Goal: Transaction & Acquisition: Purchase product/service

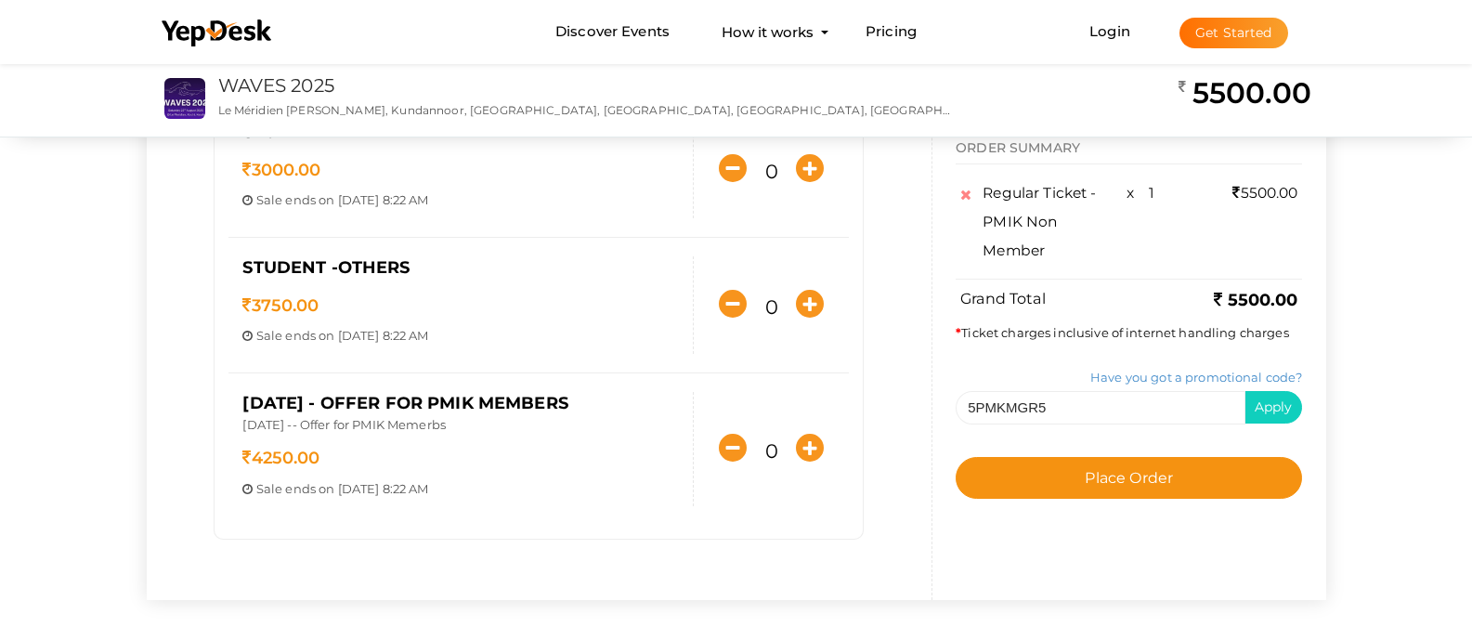
scroll to position [405, 0]
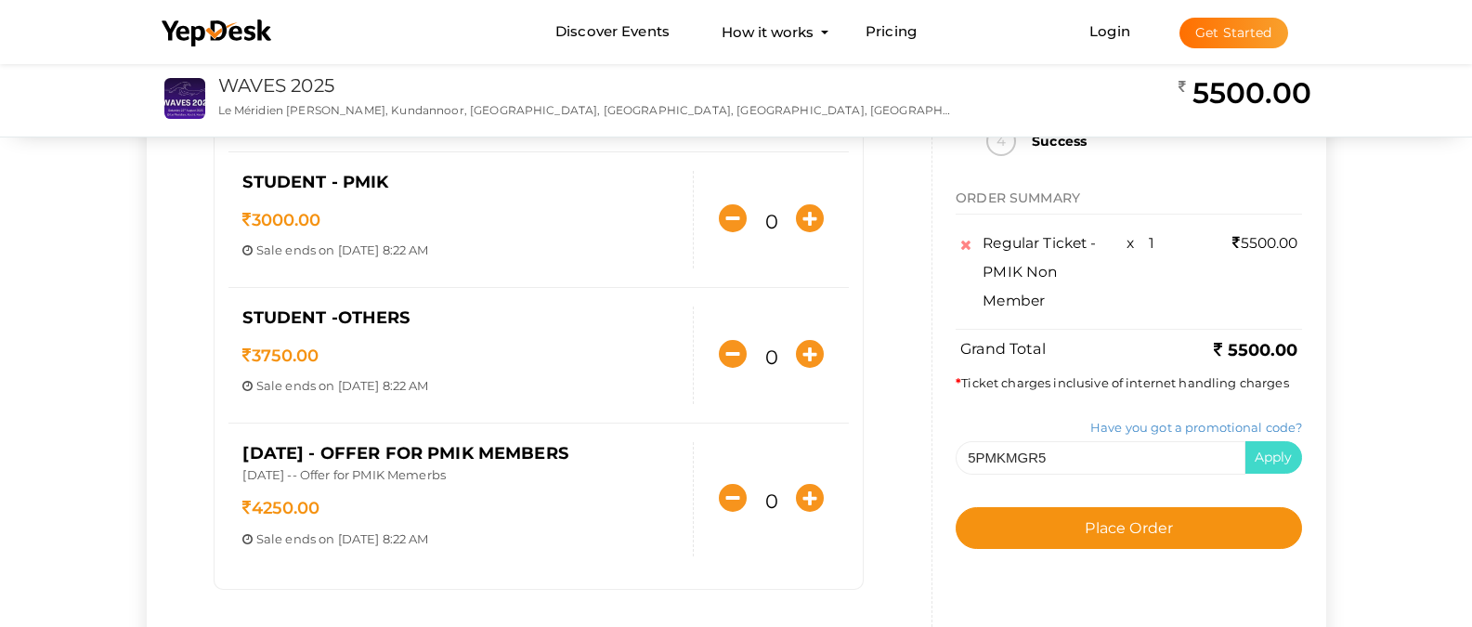
click at [1293, 453] on span "Apply" at bounding box center [1274, 457] width 38 height 17
click at [1293, 463] on span "Apply" at bounding box center [1274, 457] width 38 height 17
click at [1244, 474] on div "5PMKMGR5 Apply" at bounding box center [1129, 456] width 346 height 33
click at [1234, 456] on input "5PMKMGR5" at bounding box center [1101, 456] width 290 height 33
click at [1293, 459] on span "Apply" at bounding box center [1274, 457] width 38 height 17
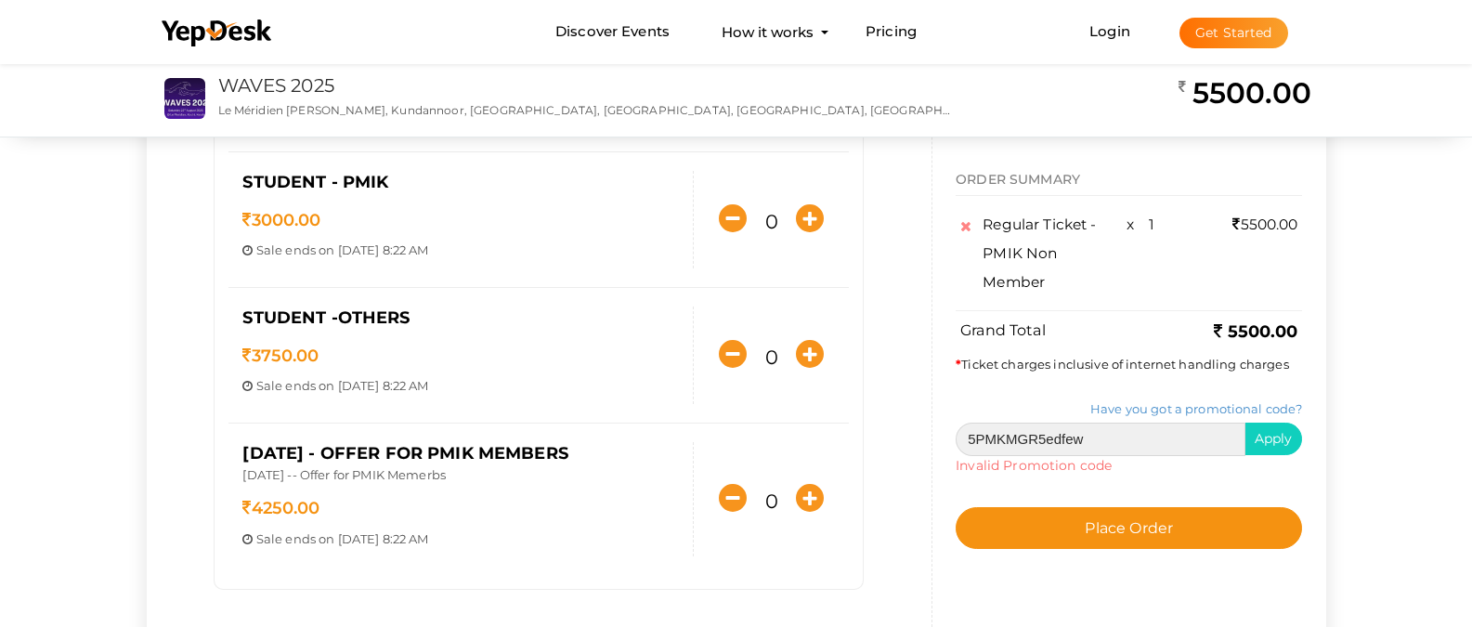
click at [1206, 444] on input "5PMKMGR5edfew" at bounding box center [1101, 438] width 290 height 33
click at [1293, 439] on span "Apply" at bounding box center [1274, 438] width 38 height 17
click at [1180, 437] on input "5PMKMGR5ed" at bounding box center [1101, 438] width 290 height 33
click at [1293, 441] on span "Apply" at bounding box center [1274, 438] width 38 height 17
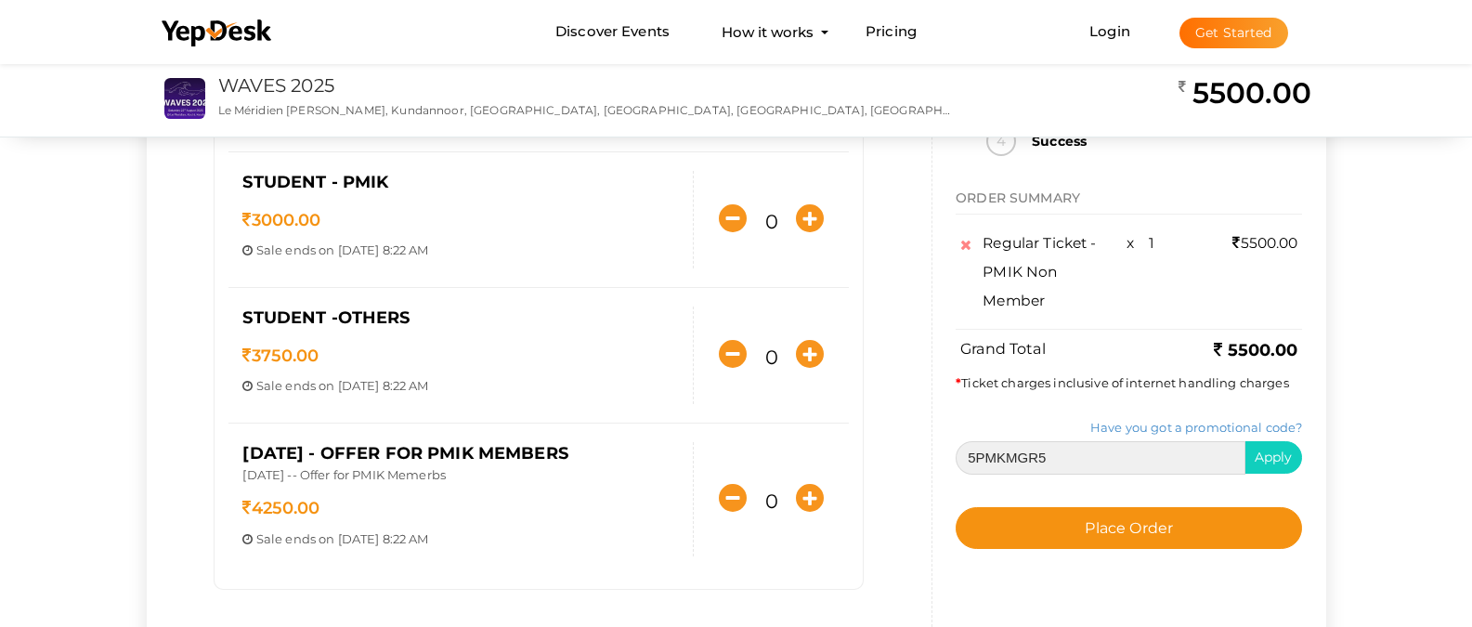
click at [1178, 472] on input "5PMKMGR5" at bounding box center [1101, 456] width 290 height 33
click at [1293, 459] on span "Apply" at bounding box center [1274, 457] width 38 height 17
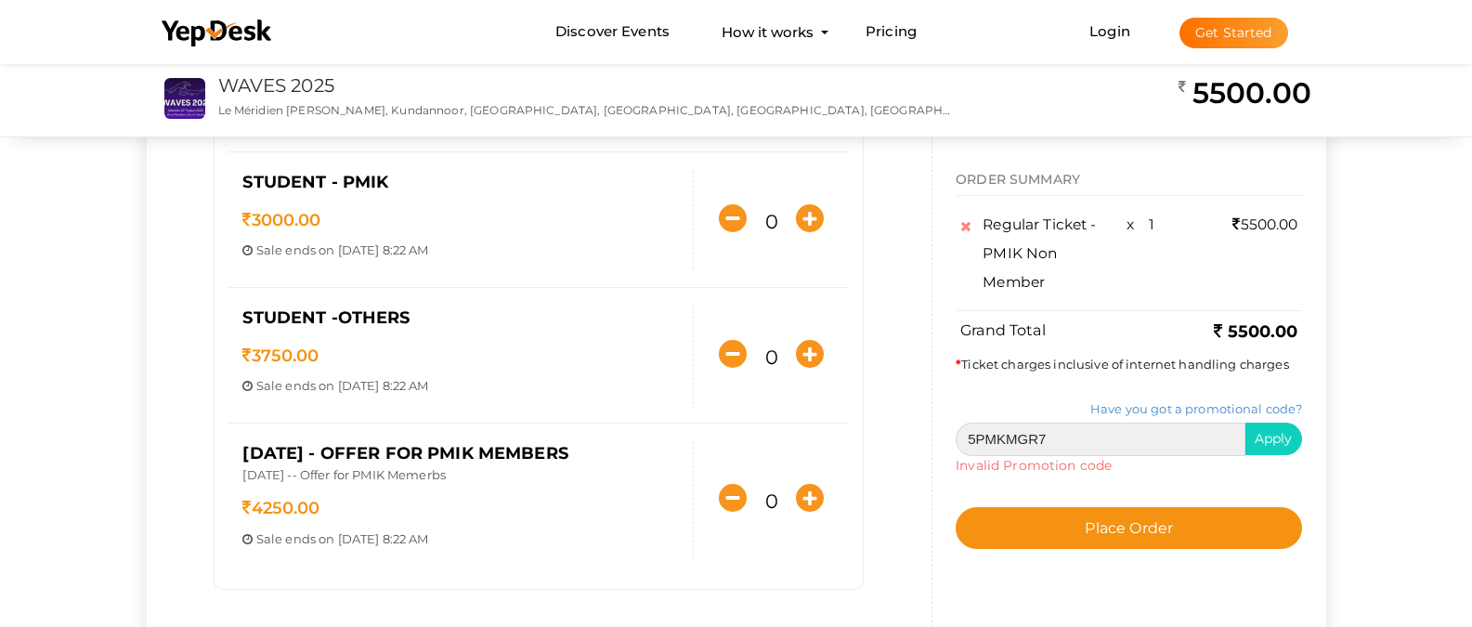
click at [1181, 446] on input "5PMKMGR7" at bounding box center [1101, 438] width 290 height 33
type input "5PMKMGR5"
click at [1301, 449] on button "Apply" at bounding box center [1274, 439] width 59 height 33
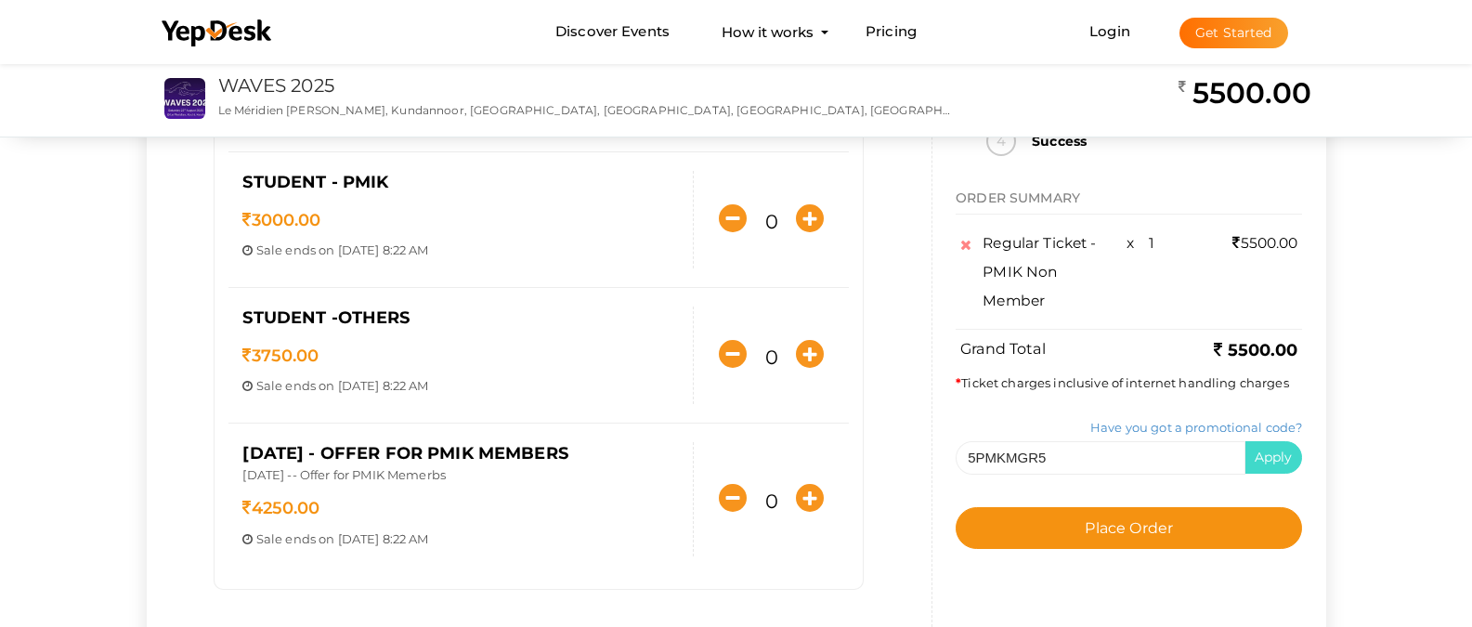
click at [1302, 447] on button "Apply" at bounding box center [1274, 457] width 59 height 33
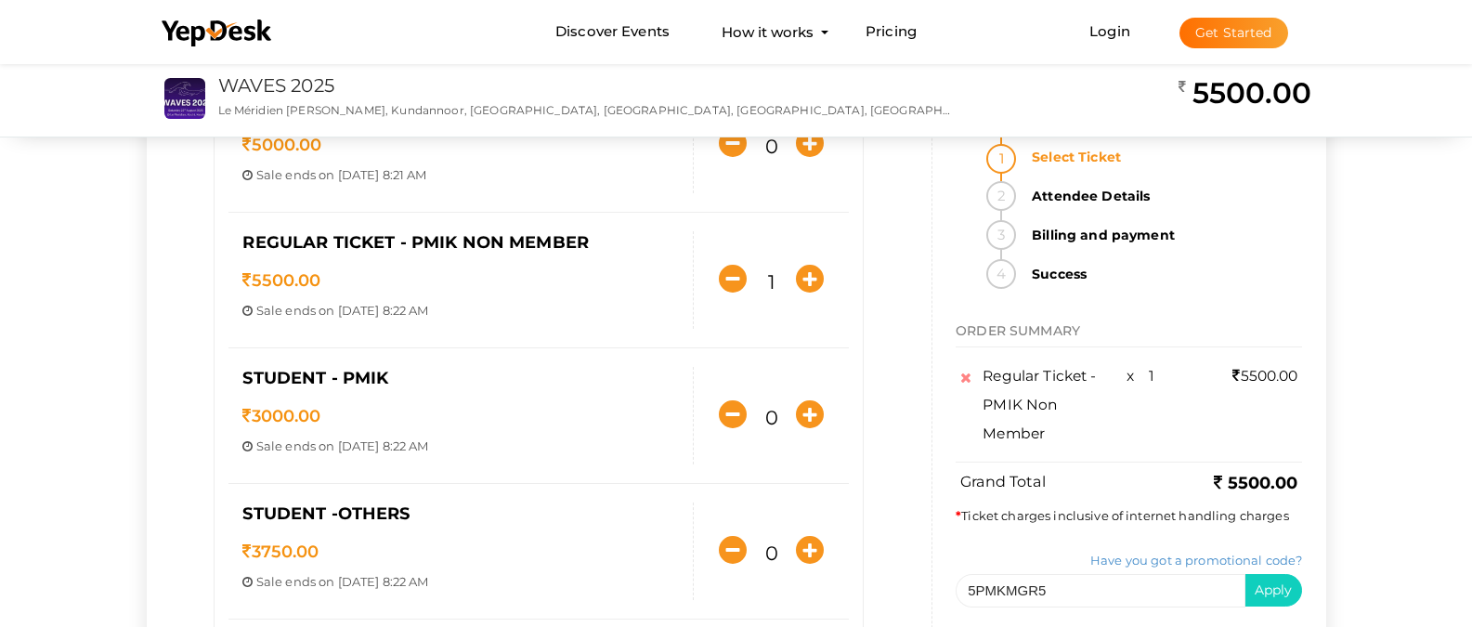
scroll to position [0, 0]
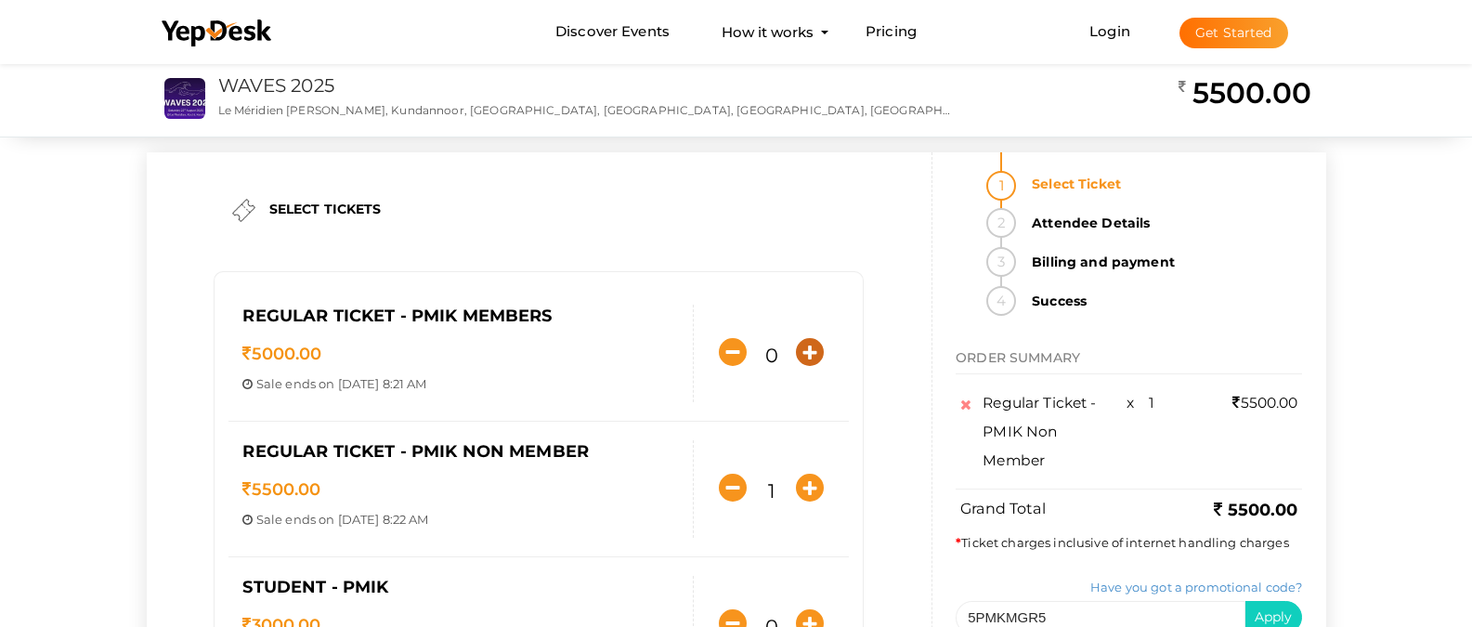
click at [812, 355] on icon "button" at bounding box center [810, 352] width 28 height 28
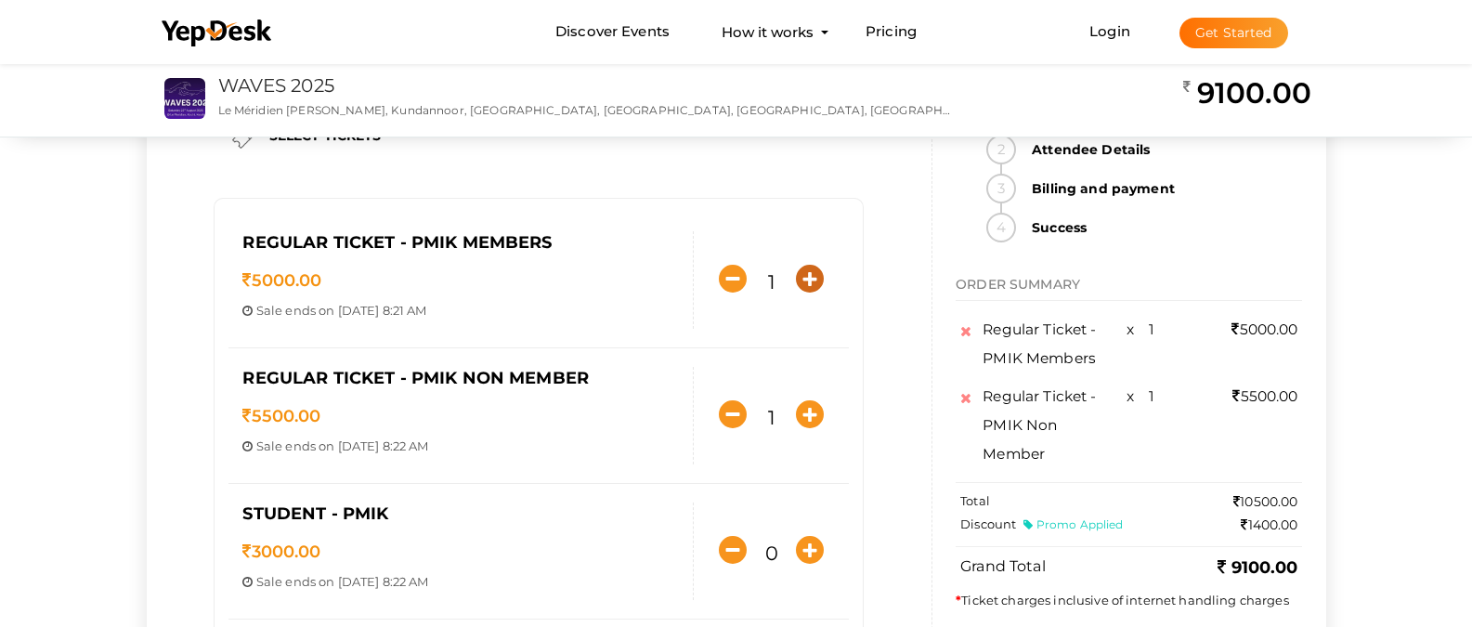
scroll to position [223, 0]
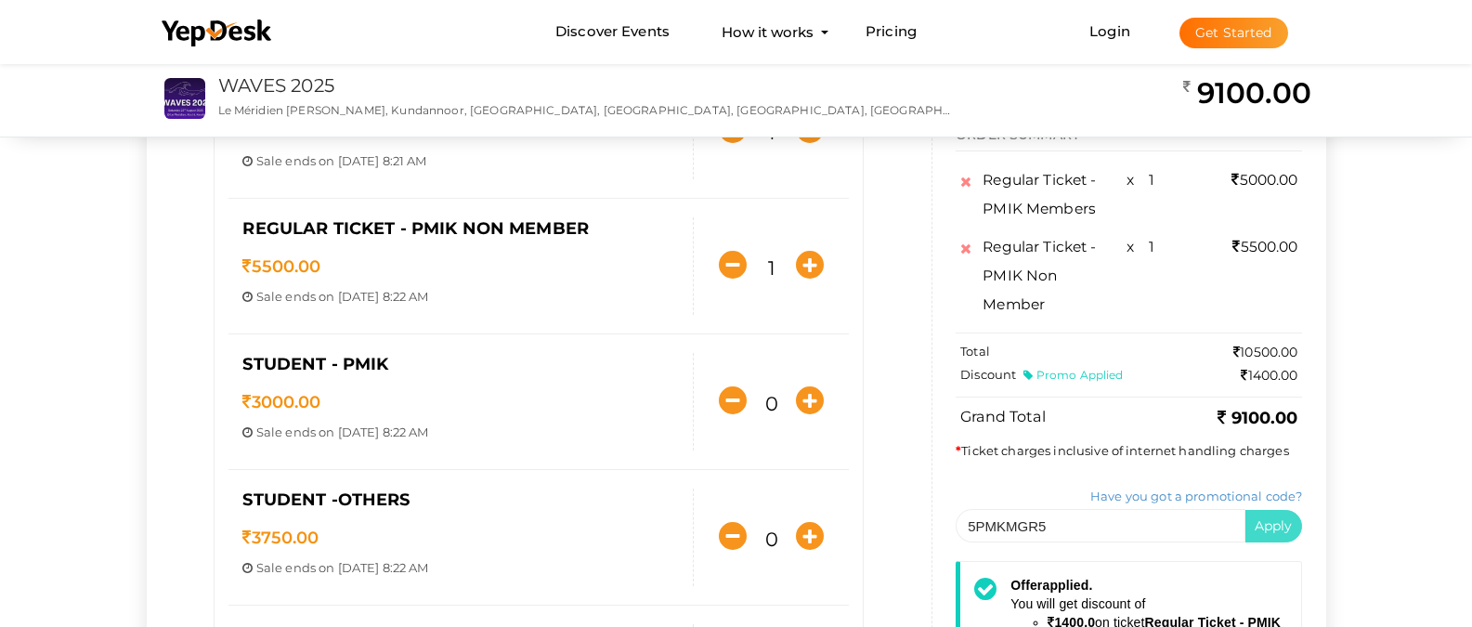
click at [1293, 517] on span "Apply" at bounding box center [1274, 525] width 38 height 17
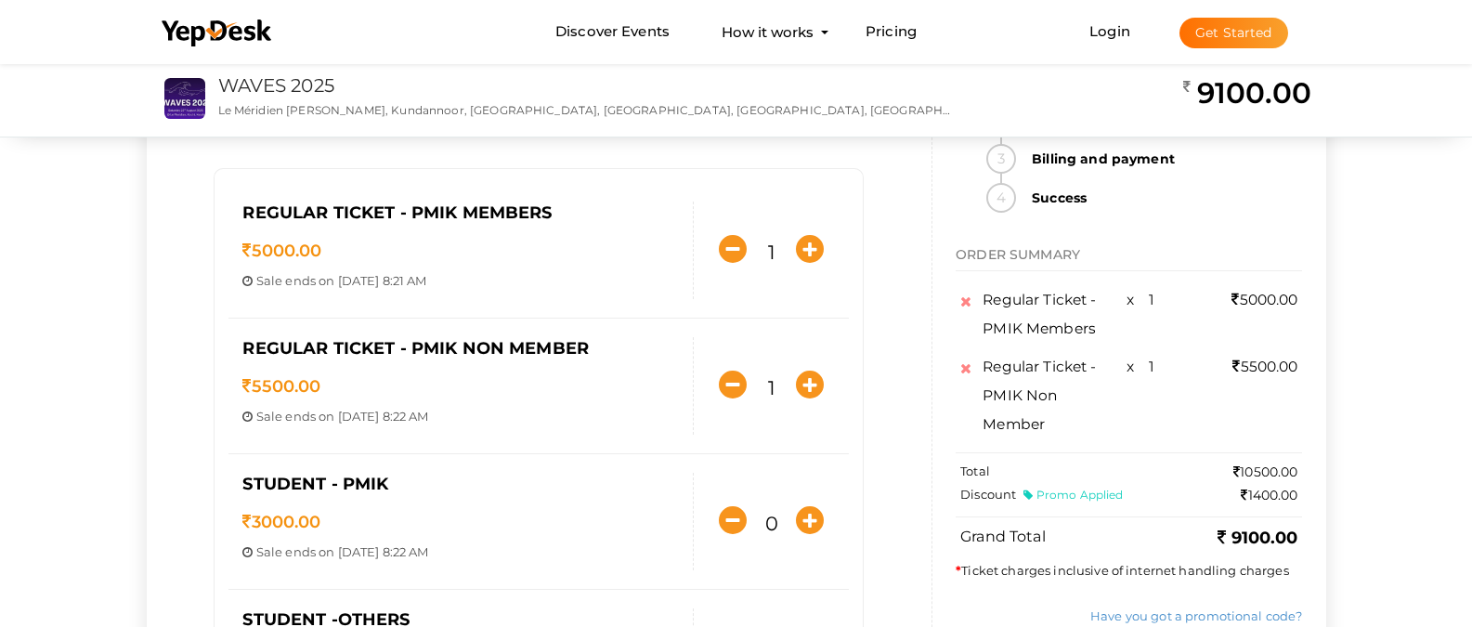
scroll to position [61, 0]
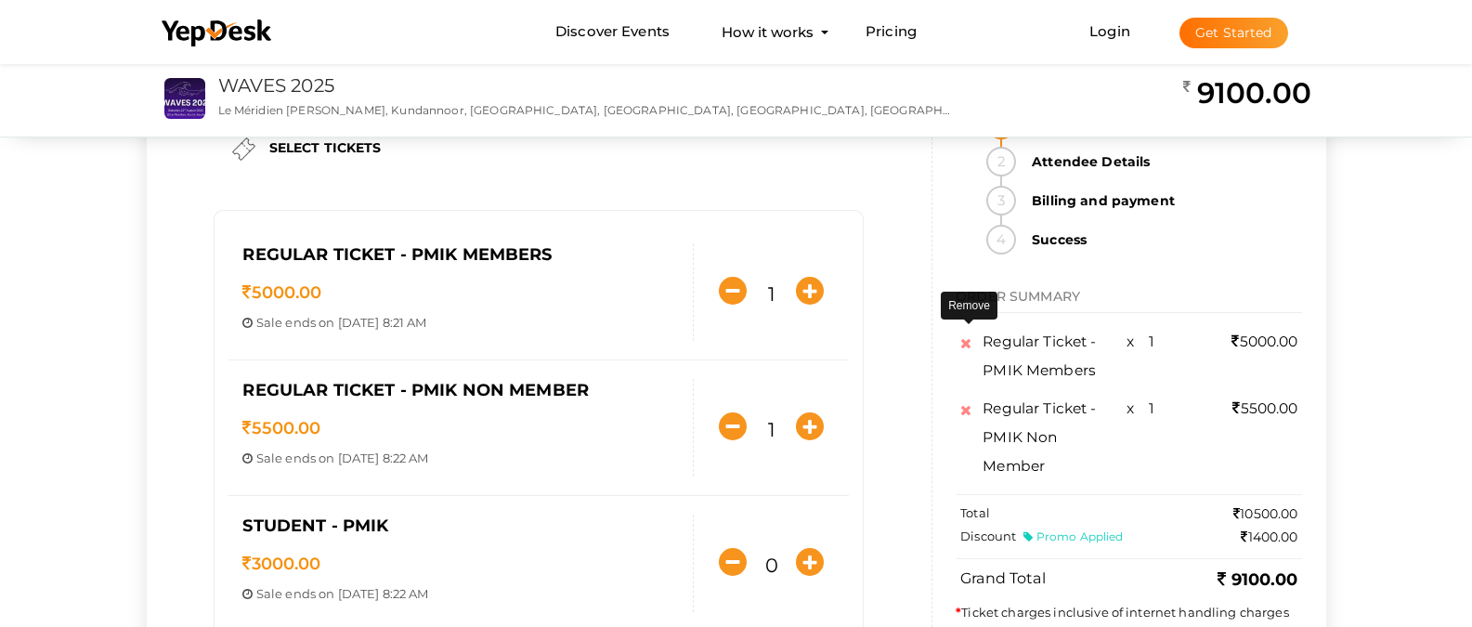
click at [978, 350] on link at bounding box center [969, 338] width 18 height 23
type input "0"
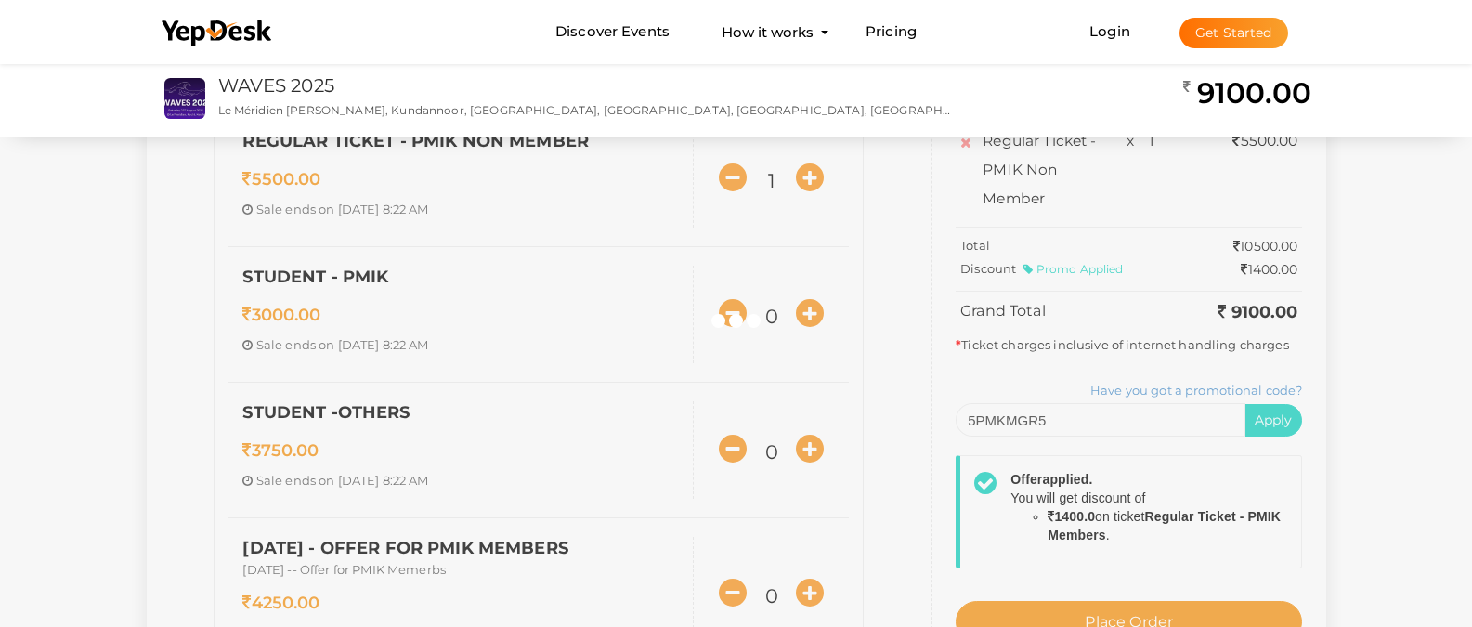
scroll to position [396, 0]
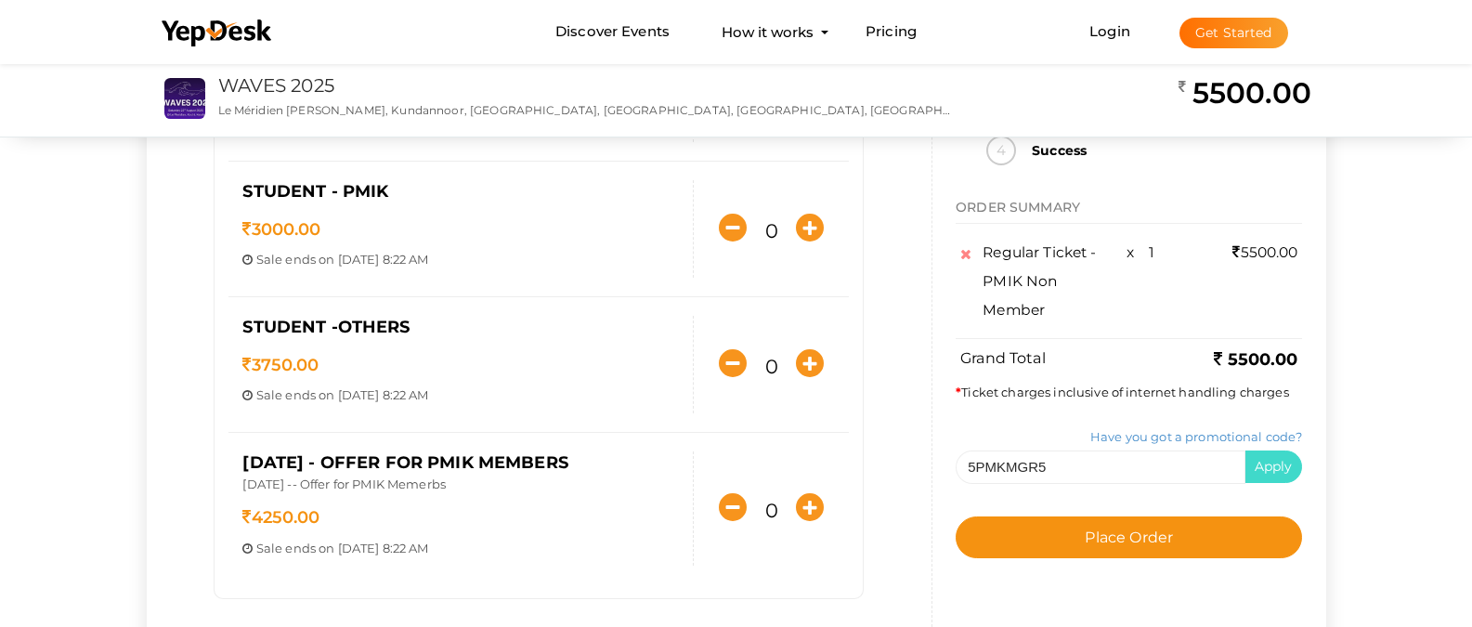
click at [1293, 471] on span "Apply" at bounding box center [1274, 466] width 38 height 17
click at [1293, 474] on span "Apply" at bounding box center [1274, 466] width 38 height 17
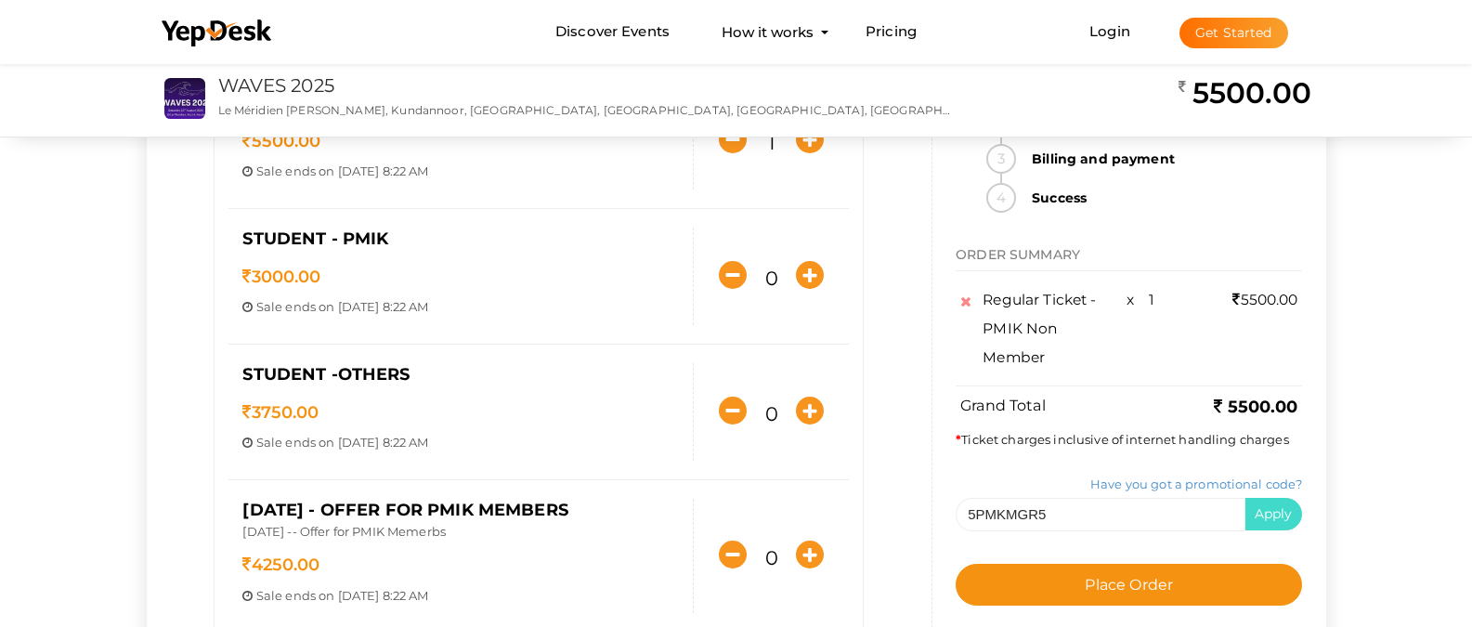
scroll to position [284, 0]
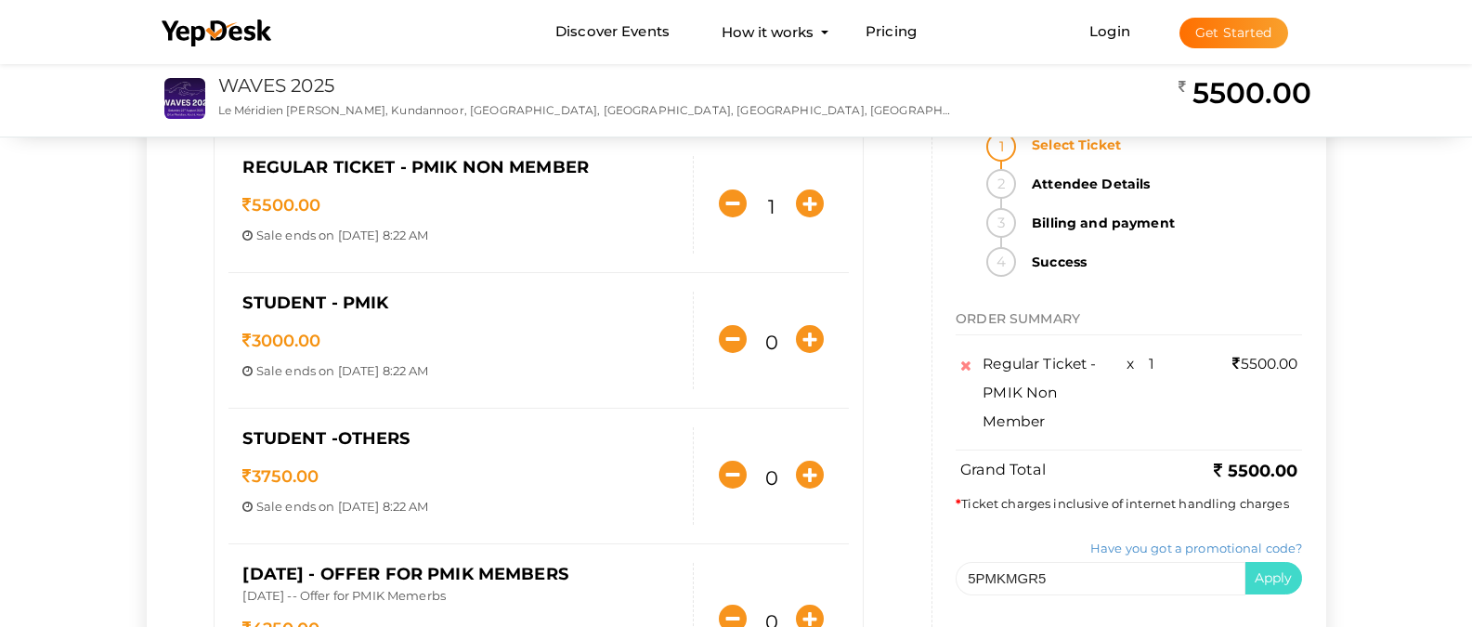
click at [1299, 562] on button "Apply" at bounding box center [1274, 578] width 59 height 33
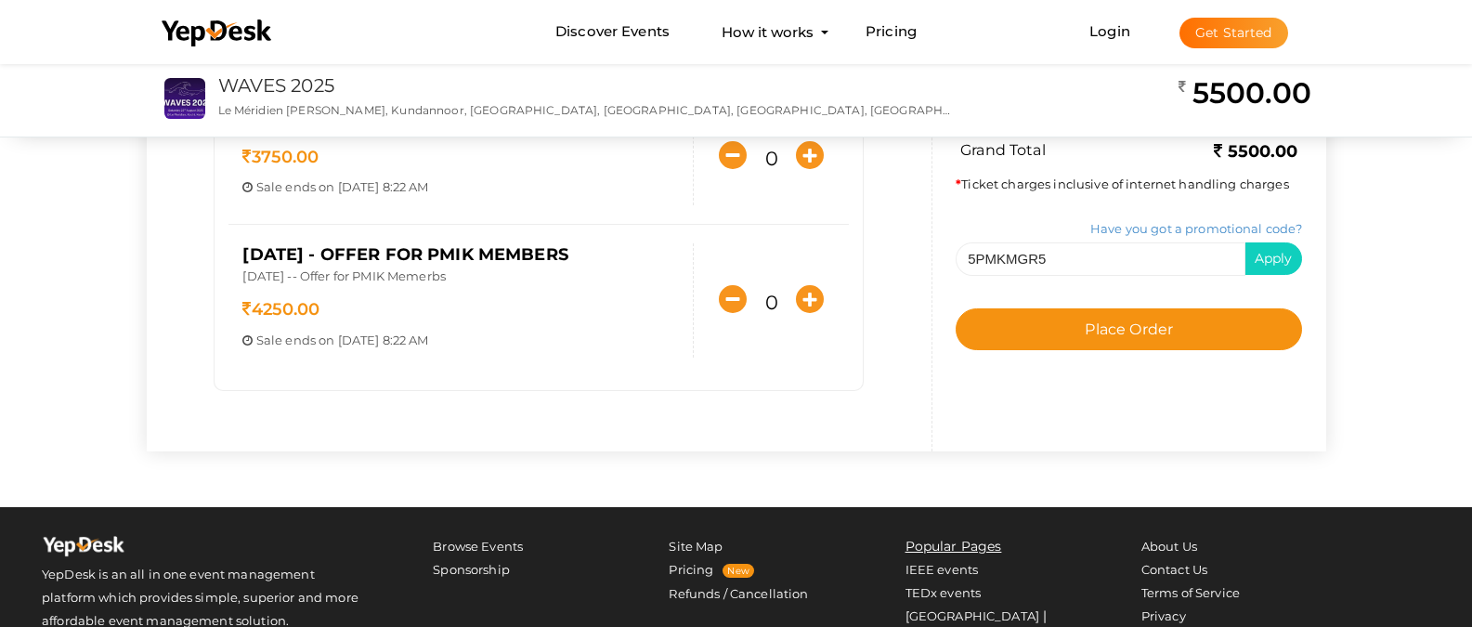
scroll to position [619, 0]
